Goal: Task Accomplishment & Management: Complete application form

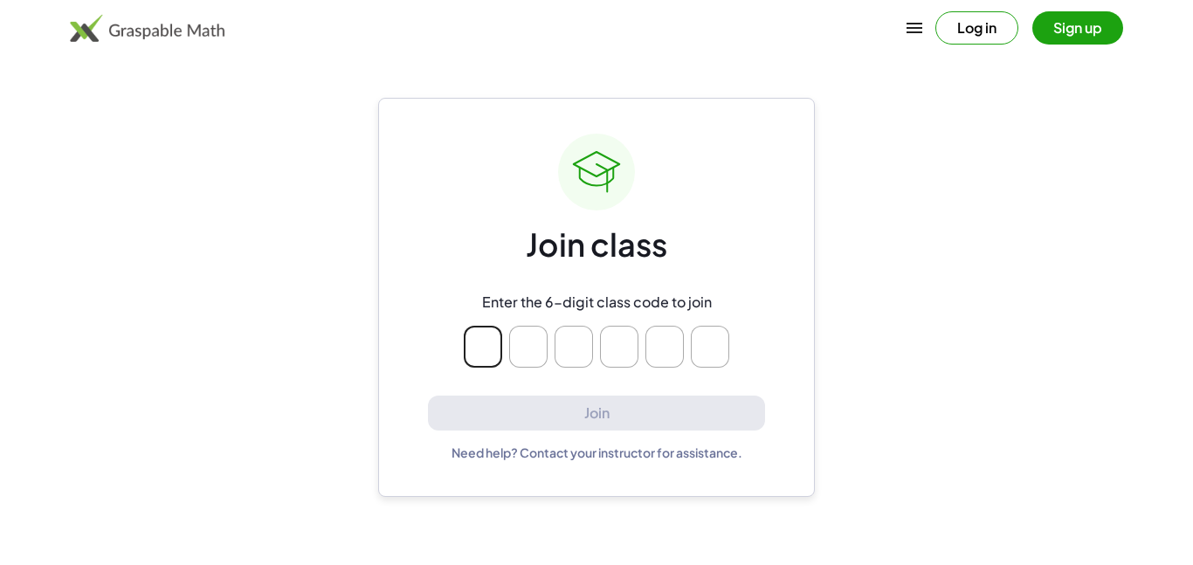
type input "*"
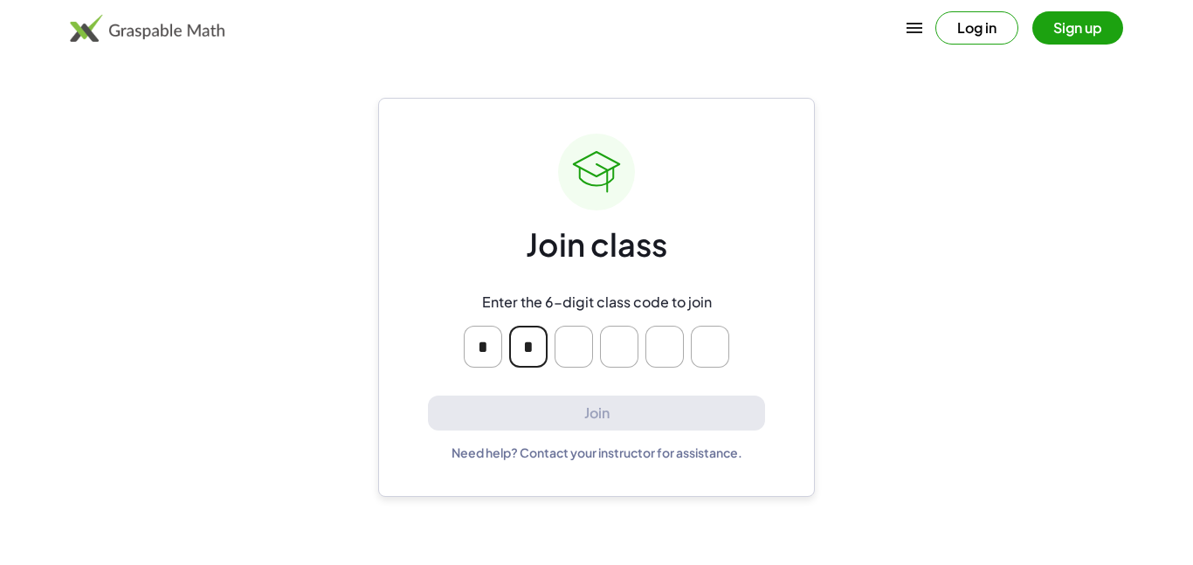
type input "*"
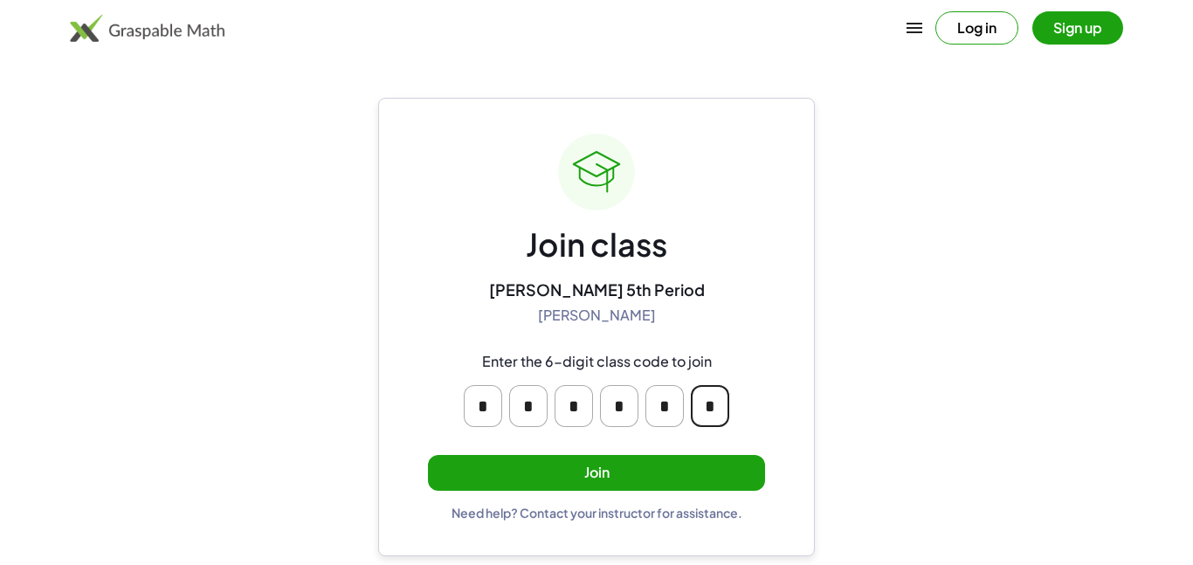
type input "*"
click at [486, 467] on button "Join" at bounding box center [596, 473] width 337 height 36
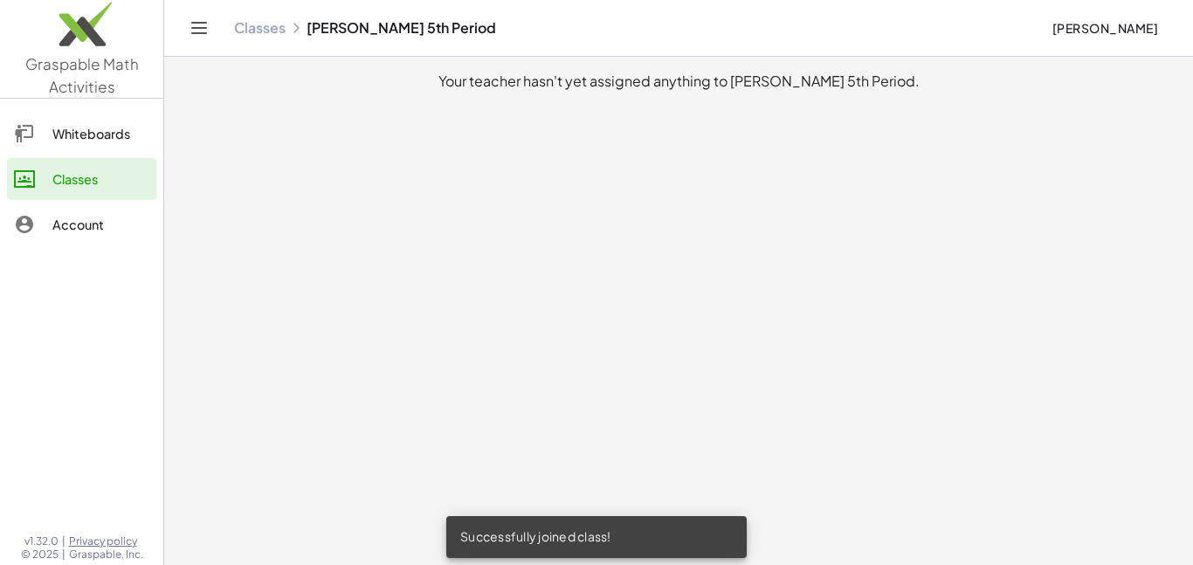
click at [140, 132] on div "Whiteboards" at bounding box center [100, 133] width 97 height 21
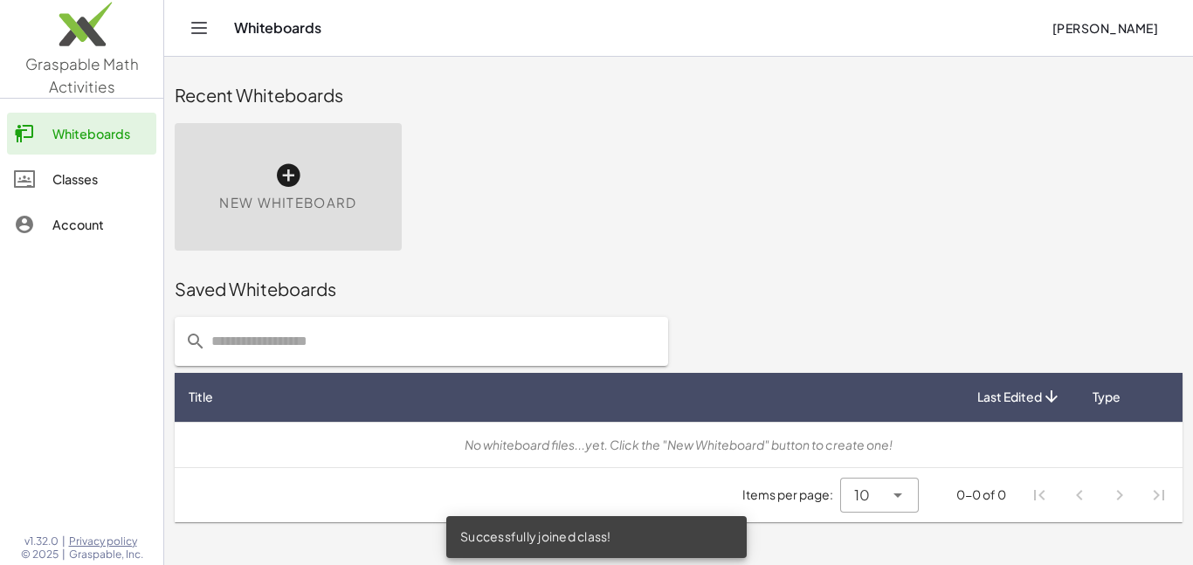
click at [127, 204] on link "Account" at bounding box center [81, 224] width 149 height 42
